Goal: Task Accomplishment & Management: Use online tool/utility

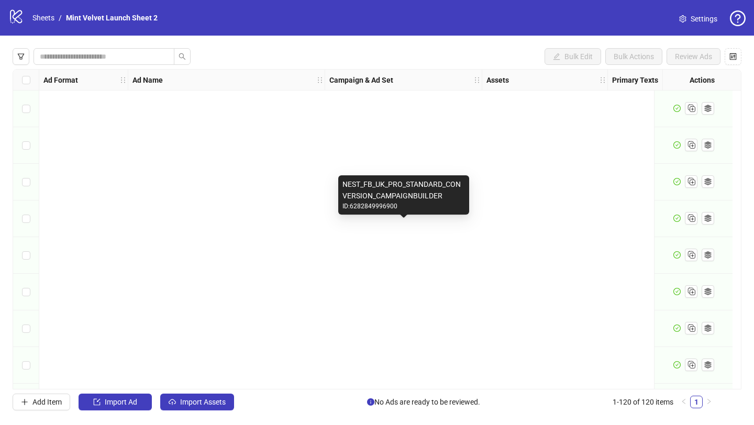
scroll to position [4103, 0]
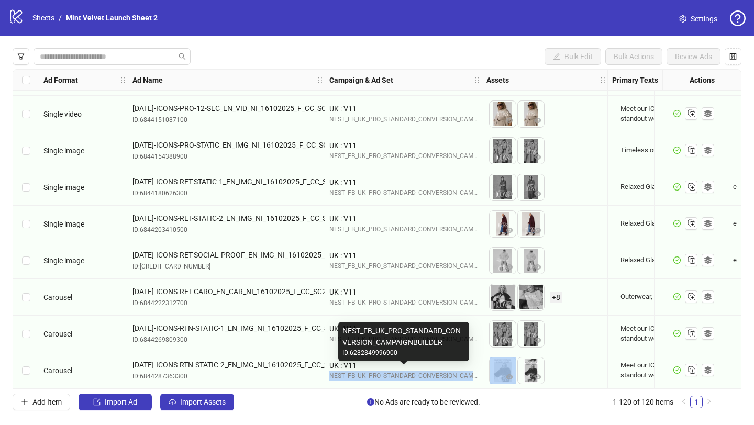
click at [387, 371] on div "NEST_FB_UK_PRO_STANDARD_CONVERSION_CAMPAIGNBUILDER" at bounding box center [403, 376] width 148 height 10
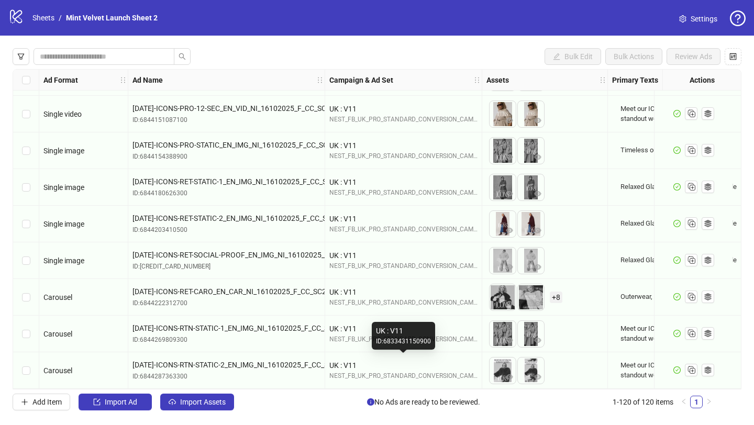
click at [456, 362] on div "UK : V11" at bounding box center [403, 366] width 148 height 12
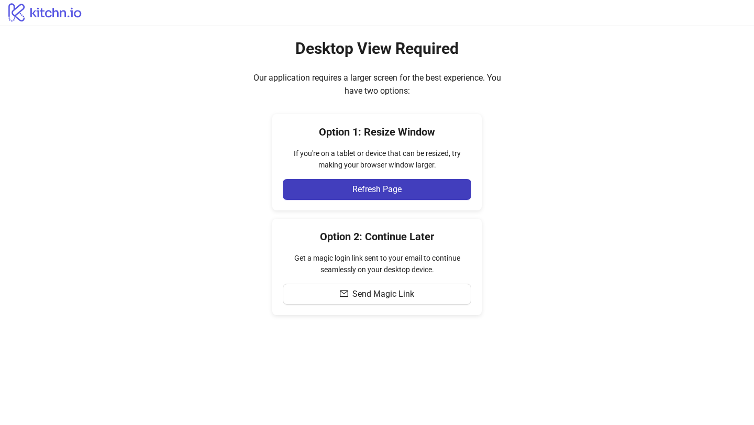
click at [365, 146] on div "Option 1: Resize Window If you're on a tablet or device that can be resized, tr…" at bounding box center [376, 162] width 209 height 96
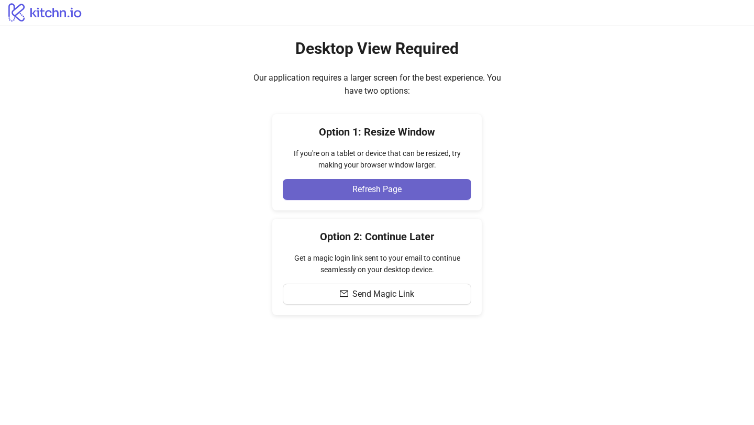
click at [365, 193] on span "Refresh Page" at bounding box center [376, 189] width 49 height 9
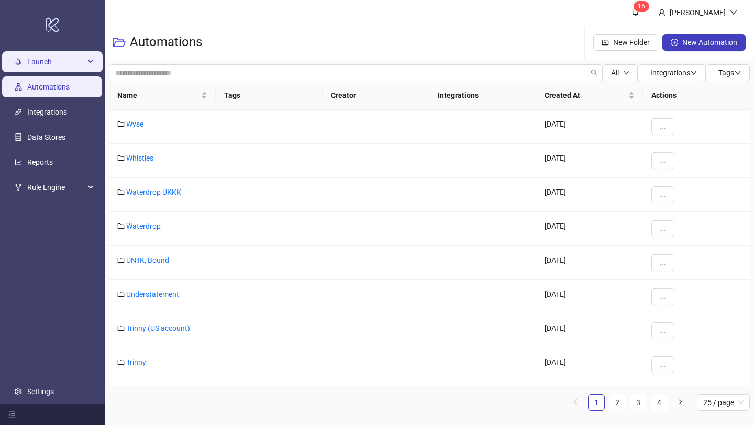
click at [76, 62] on span "Launch" at bounding box center [56, 61] width 58 height 21
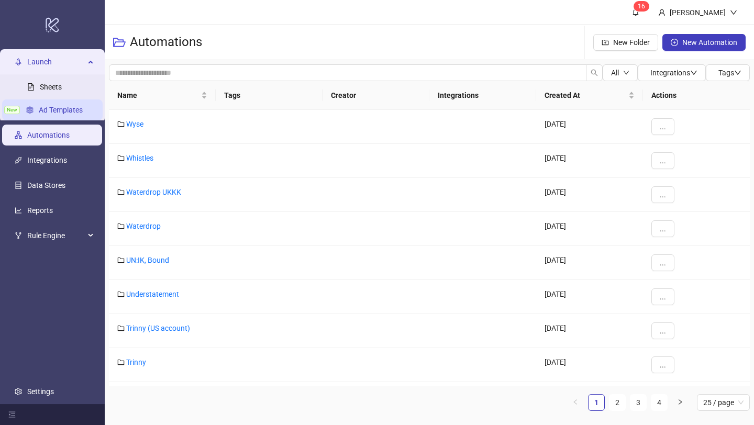
click at [56, 106] on link "Ad Templates" at bounding box center [61, 110] width 44 height 8
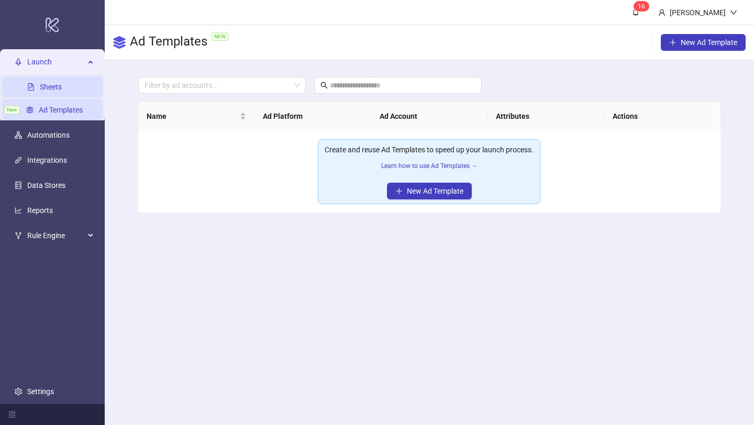
click at [62, 85] on link "Sheets" at bounding box center [51, 87] width 22 height 8
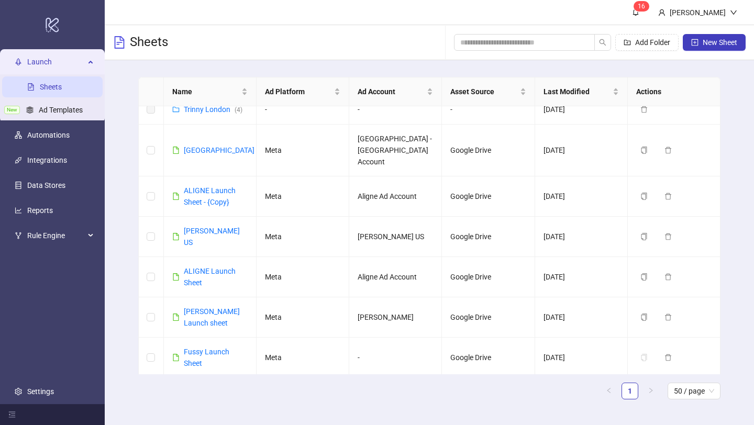
scroll to position [901, 0]
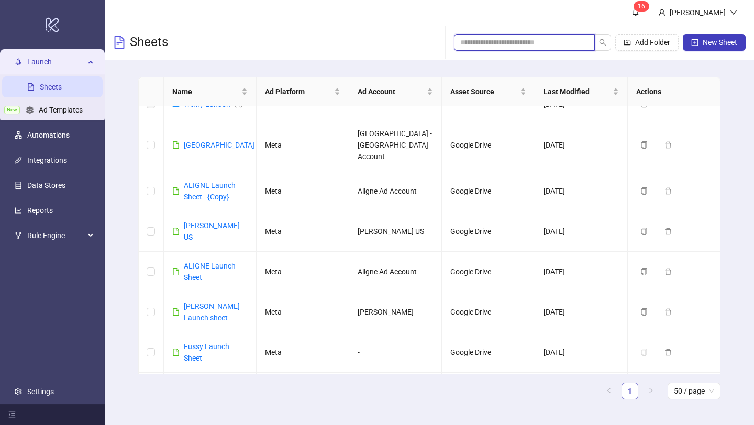
click at [510, 41] on input "search" at bounding box center [520, 43] width 120 height 12
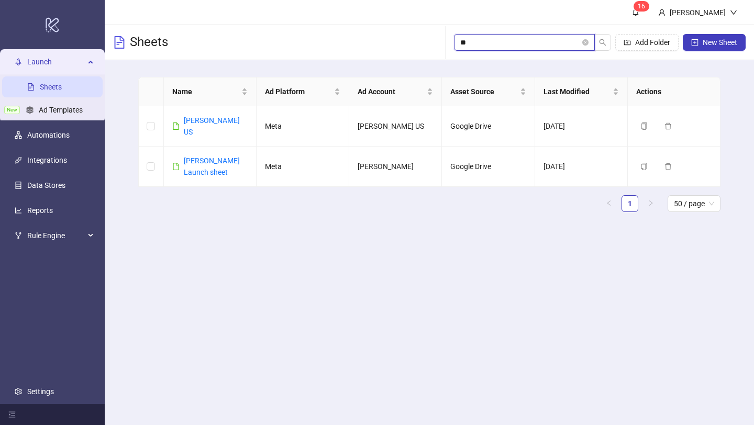
scroll to position [0, 0]
type input "****"
click at [207, 157] on link "N.Peal Launch sheet" at bounding box center [212, 167] width 56 height 20
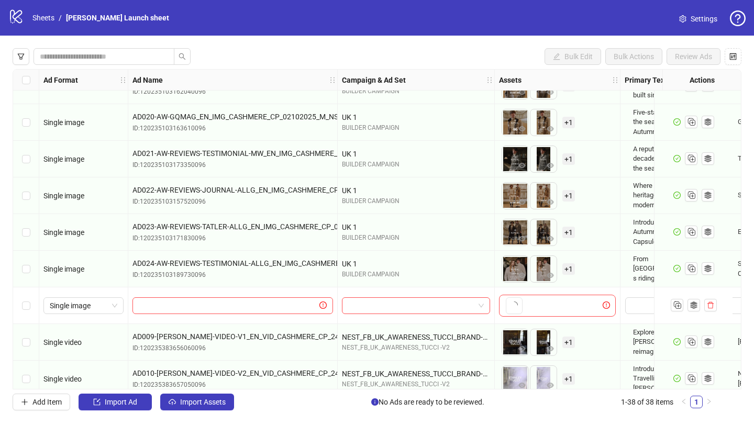
scroll to position [1098, 0]
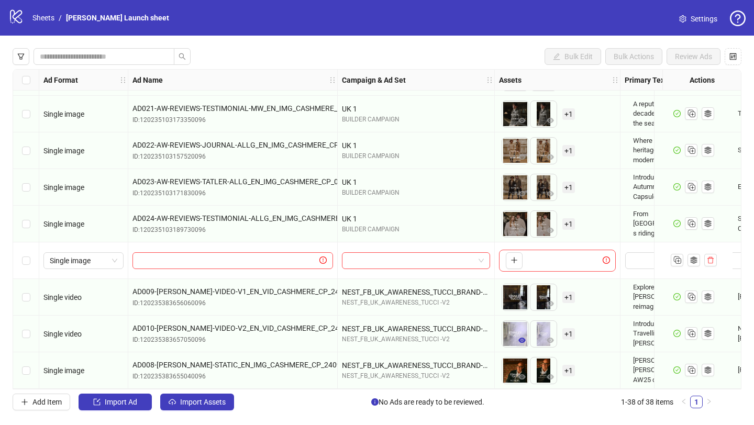
click at [523, 338] on icon "eye" at bounding box center [521, 340] width 7 height 5
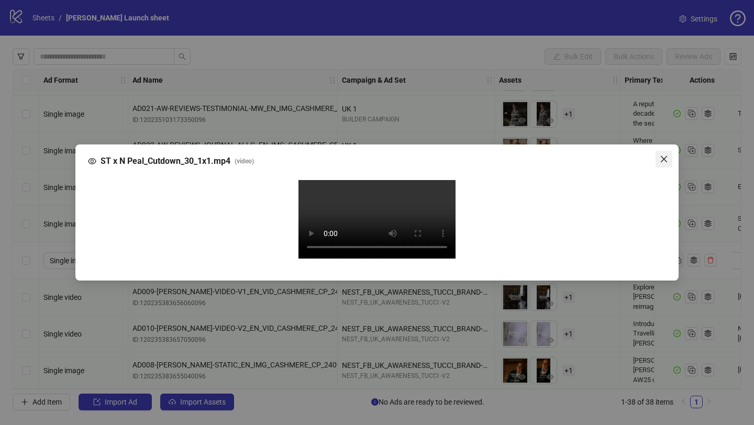
click at [661, 155] on icon "close" at bounding box center [664, 159] width 8 height 8
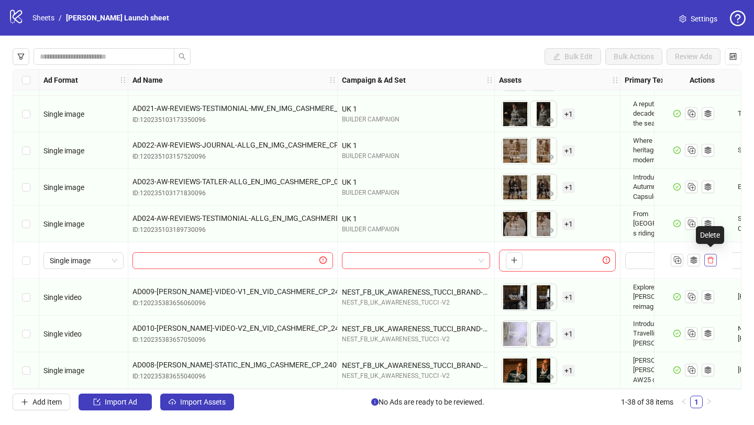
click at [709, 257] on icon "delete" at bounding box center [710, 260] width 7 height 7
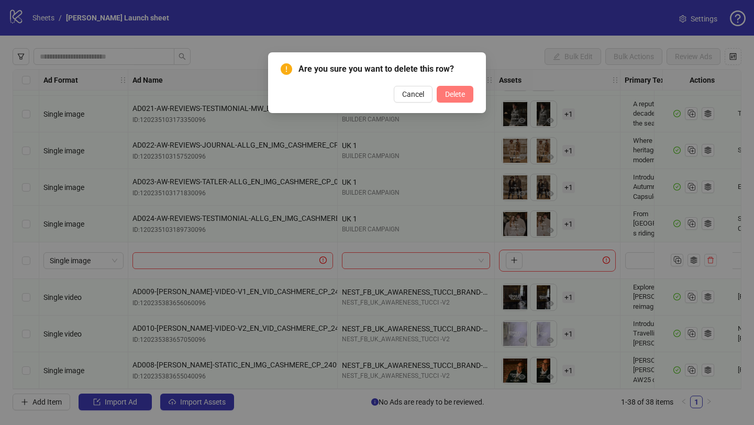
click at [453, 94] on span "Delete" at bounding box center [455, 94] width 20 height 8
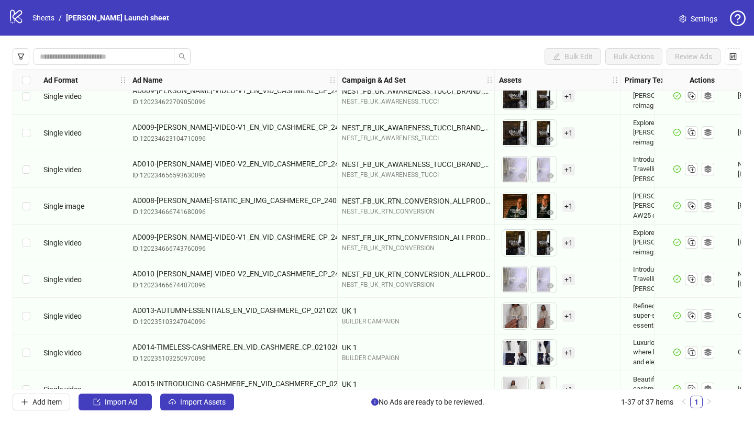
scroll to position [1062, 0]
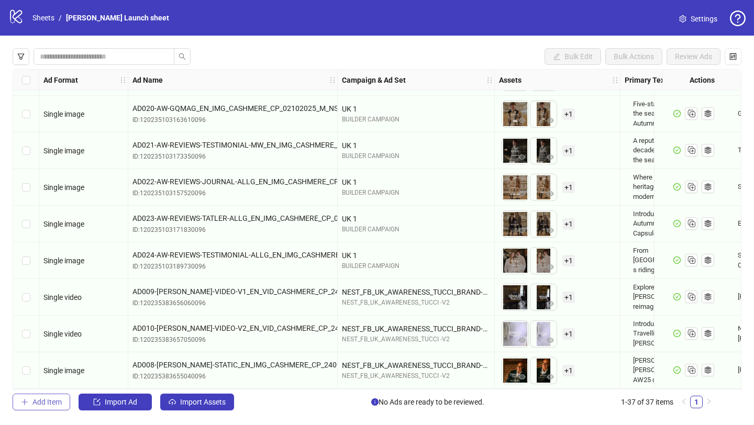
click at [38, 400] on span "Add Item" at bounding box center [46, 402] width 29 height 8
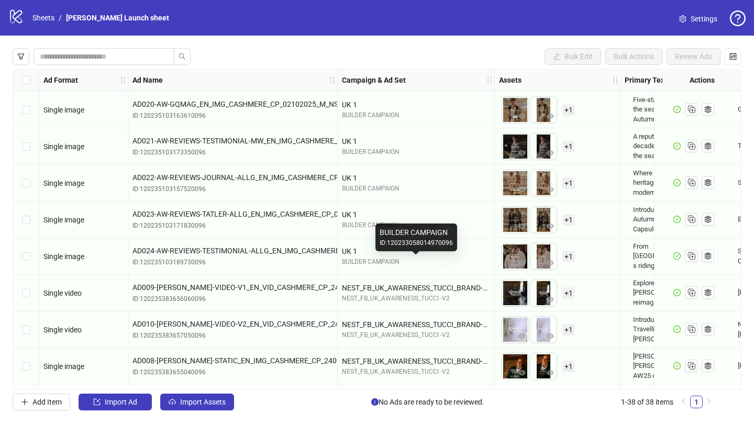
scroll to position [1098, 0]
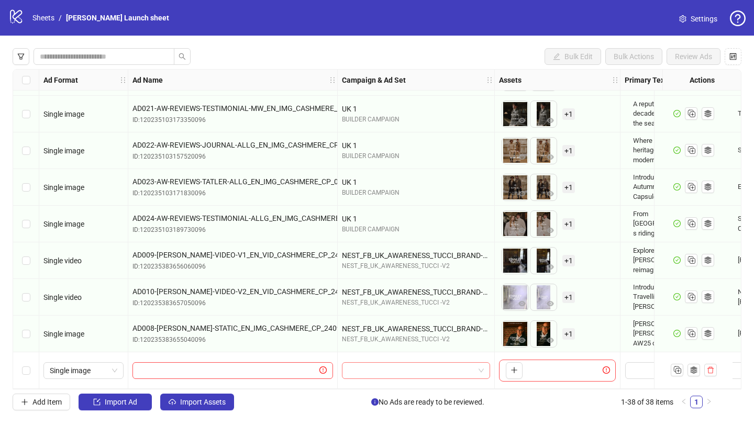
click at [484, 370] on div at bounding box center [416, 370] width 148 height 17
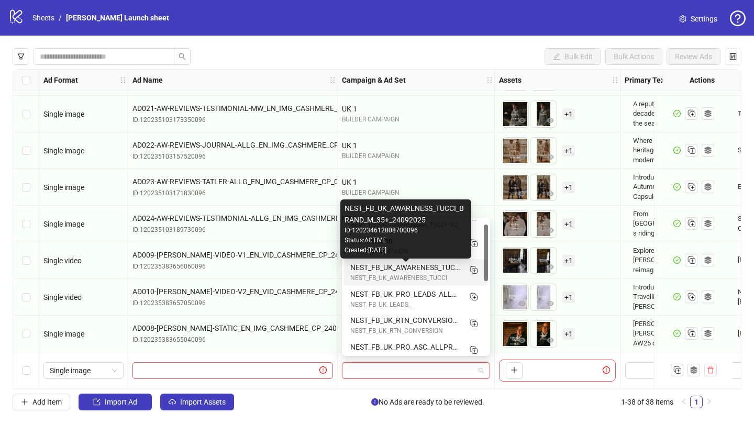
scroll to position [14, 0]
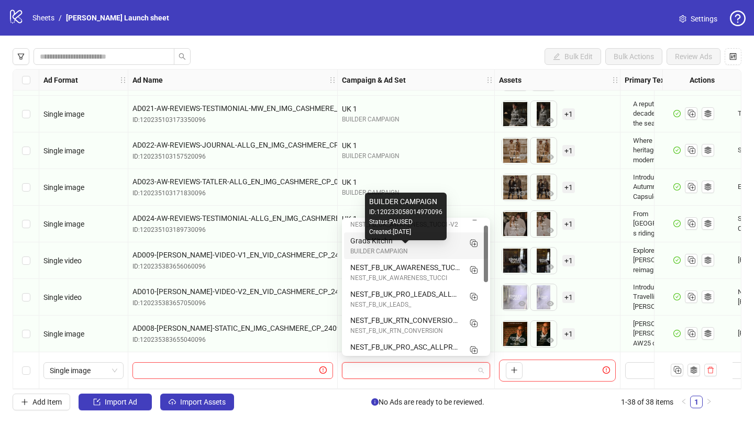
click at [400, 249] on div "BUILDER CAMPAIGN" at bounding box center [405, 252] width 110 height 10
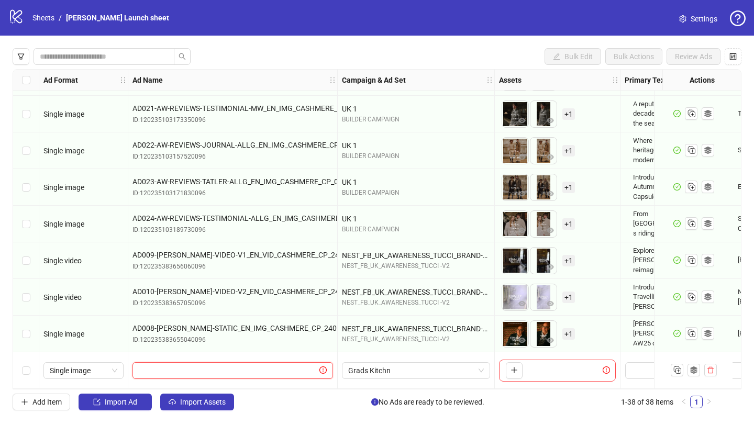
click at [251, 365] on input "text" at bounding box center [228, 371] width 179 height 12
click at [709, 366] on icon "delete" at bounding box center [710, 369] width 7 height 7
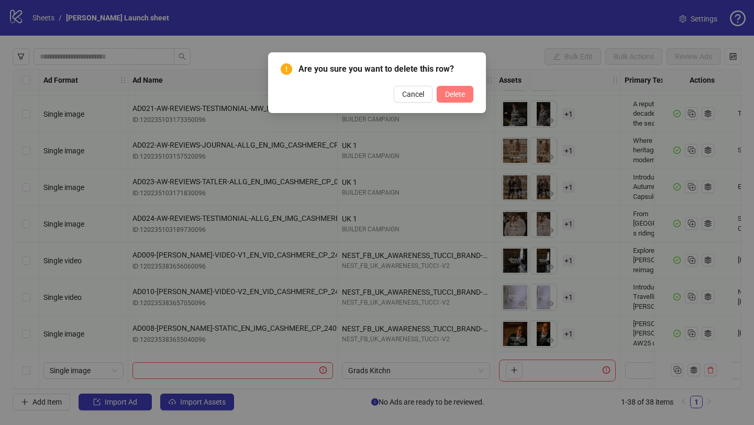
click at [455, 93] on span "Delete" at bounding box center [455, 94] width 20 height 8
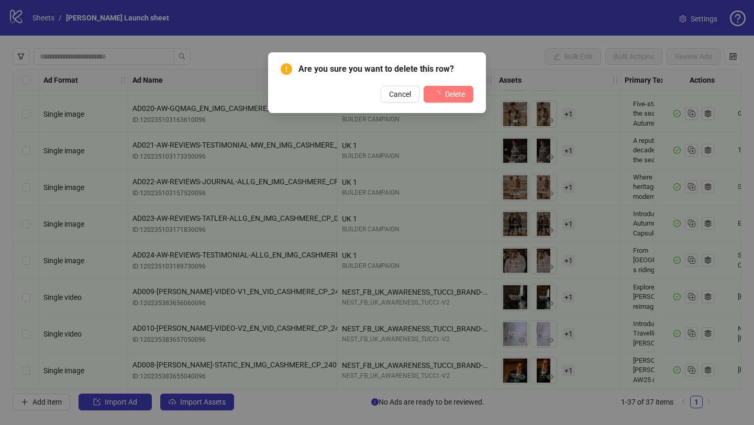
scroll to position [1062, 0]
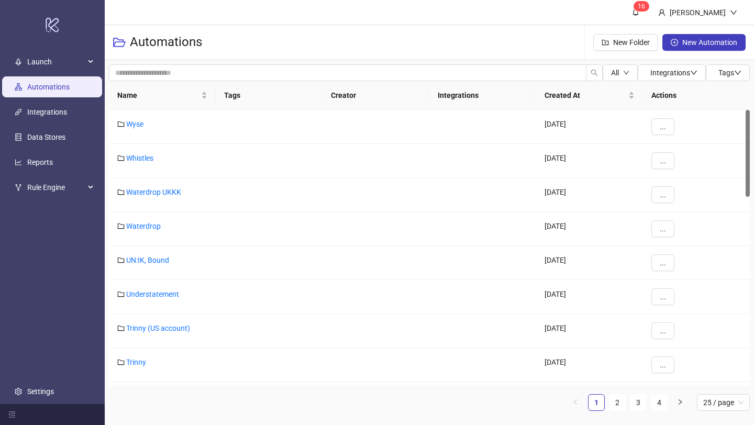
click at [41, 83] on link "Automations" at bounding box center [48, 87] width 42 height 8
click at [53, 66] on span "Launch" at bounding box center [56, 61] width 58 height 21
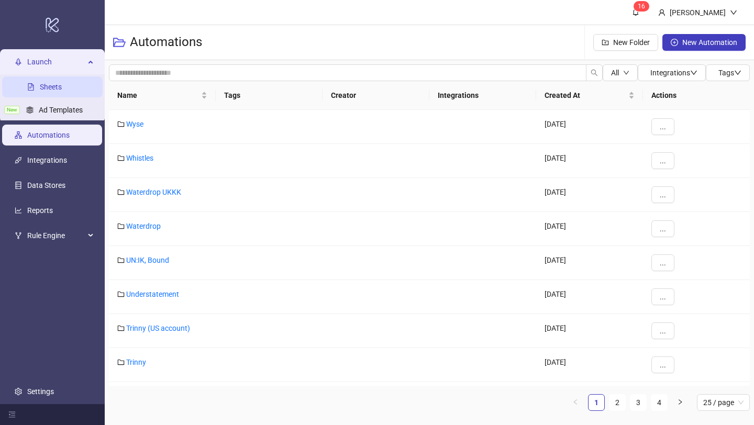
click at [59, 85] on link "Sheets" at bounding box center [51, 87] width 22 height 8
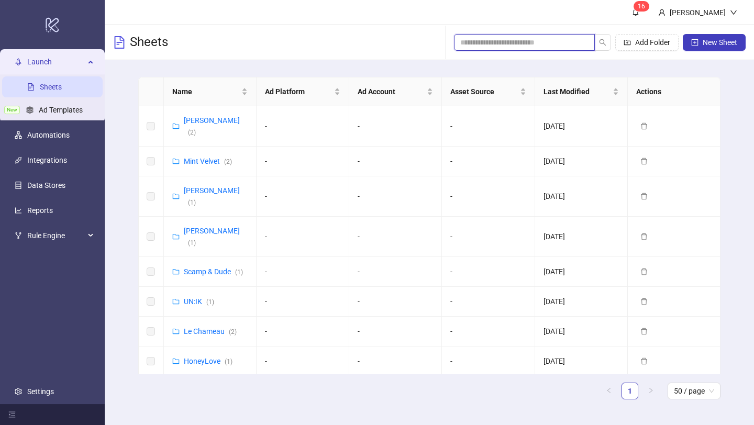
click at [499, 40] on input "search" at bounding box center [520, 43] width 120 height 12
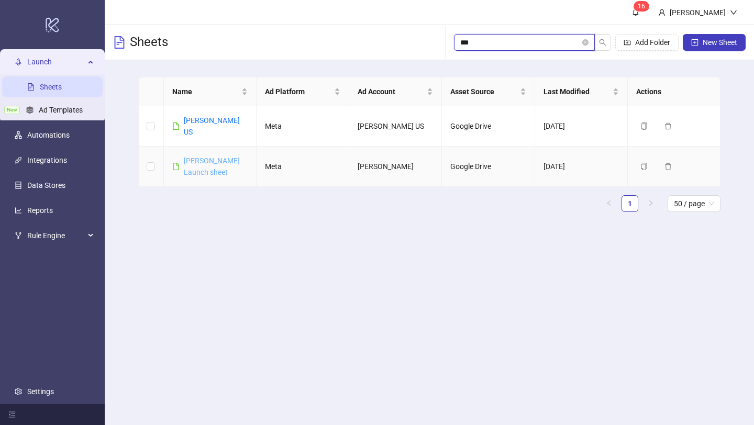
type input "***"
click at [194, 158] on link "N.Peal Launch sheet" at bounding box center [212, 167] width 56 height 20
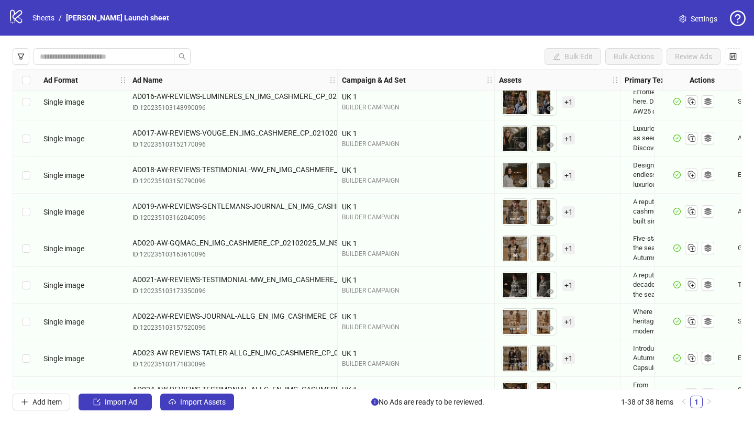
scroll to position [1098, 0]
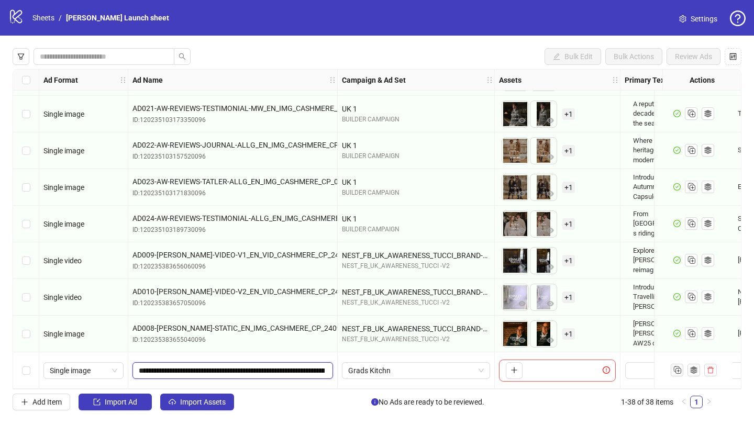
click at [165, 365] on input "**********" at bounding box center [232, 371] width 186 height 12
drag, startPoint x: 140, startPoint y: 369, endPoint x: 366, endPoint y: 375, distance: 225.7
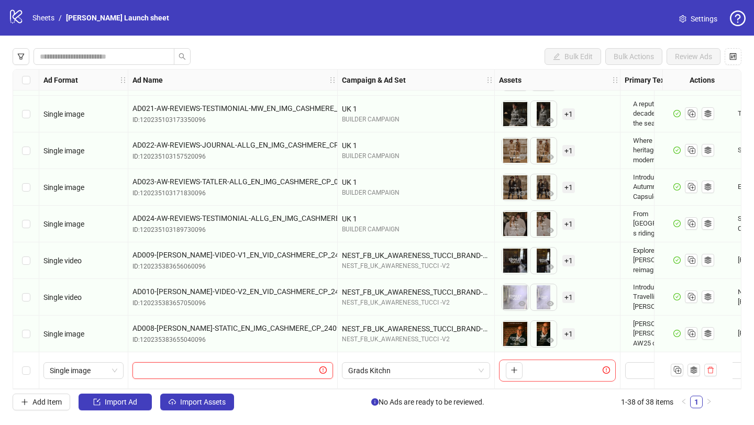
paste input "**********"
type input "**********"
click at [520, 366] on button "button" at bounding box center [514, 370] width 17 height 17
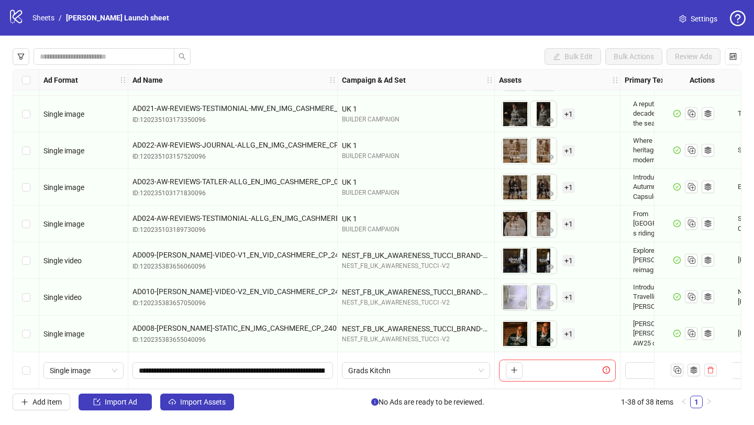
click at [12, 18] on icon "logo/logo-mobile" at bounding box center [16, 16] width 16 height 16
click at [33, 15] on link "Sheets" at bounding box center [43, 18] width 26 height 12
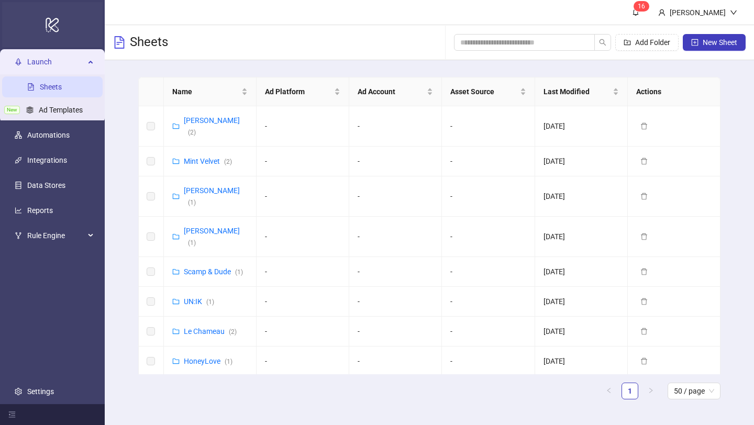
click at [21, 17] on div "logo/logo-mobile" at bounding box center [52, 24] width 101 height 45
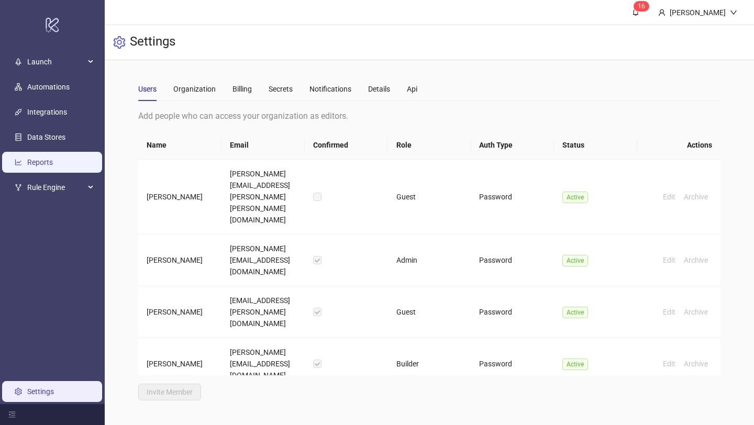
click at [53, 158] on link "Reports" at bounding box center [40, 162] width 26 height 8
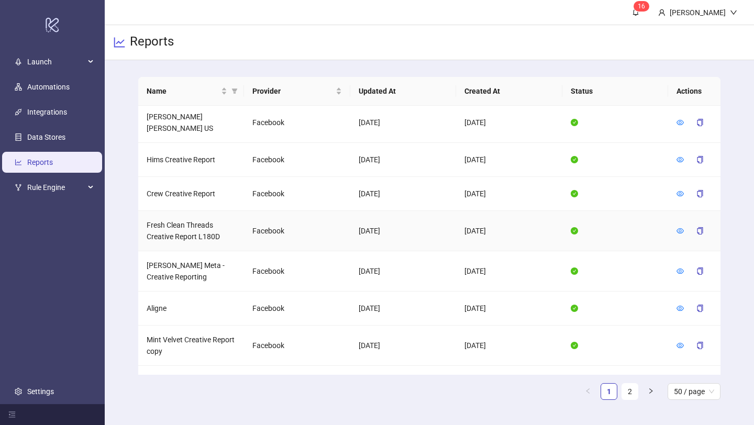
scroll to position [1417, 0]
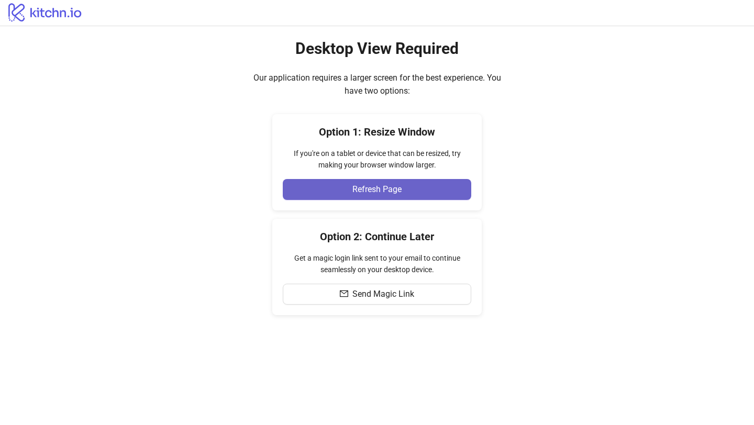
click at [317, 182] on button "Refresh Page" at bounding box center [377, 189] width 188 height 21
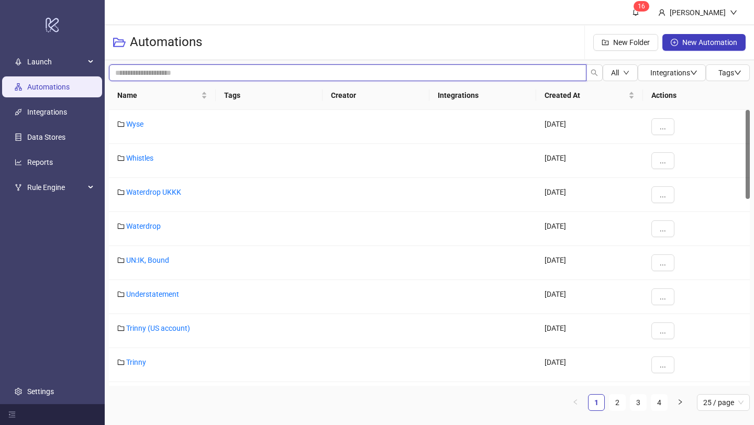
click at [260, 72] on input "search" at bounding box center [347, 72] width 477 height 17
type input "*****"
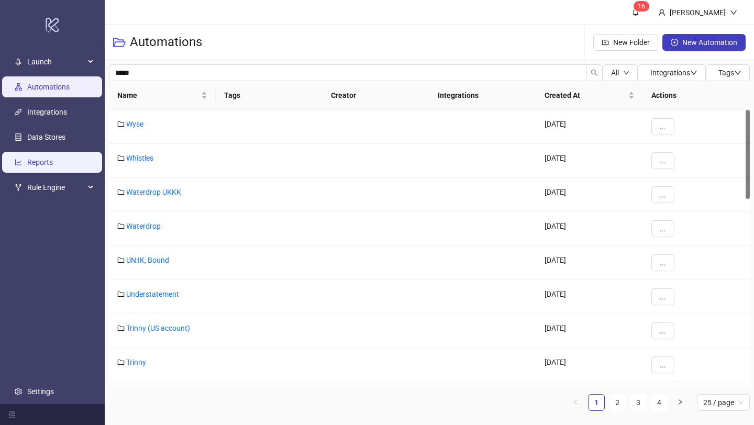
click at [53, 158] on link "Reports" at bounding box center [40, 162] width 26 height 8
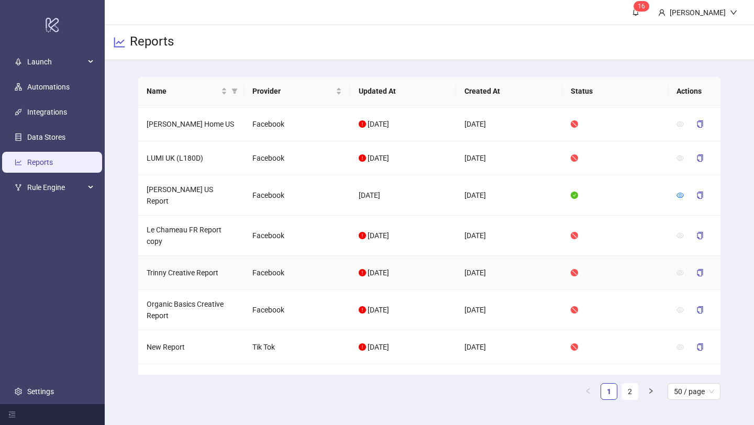
scroll to position [998, 0]
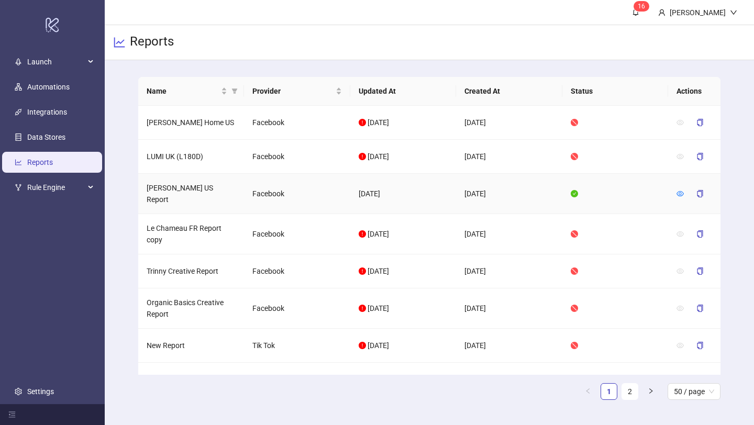
click at [197, 174] on td "[PERSON_NAME] US Report" at bounding box center [191, 194] width 106 height 40
click at [214, 174] on td "[PERSON_NAME] US Report" at bounding box center [191, 194] width 106 height 40
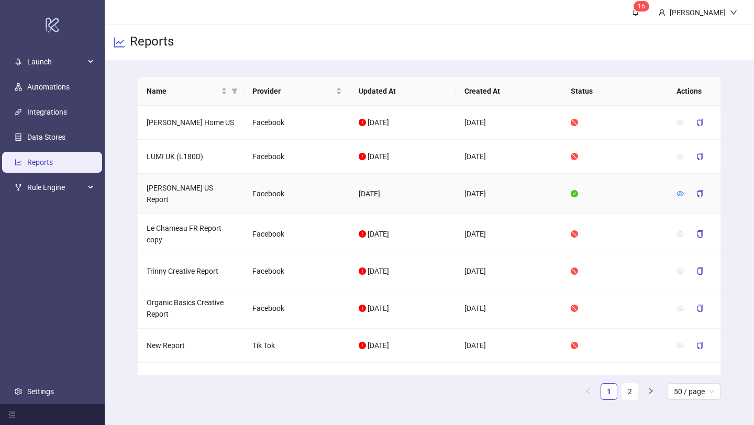
click at [684, 185] on div at bounding box center [694, 193] width 36 height 17
click at [681, 190] on icon "eye" at bounding box center [679, 193] width 7 height 7
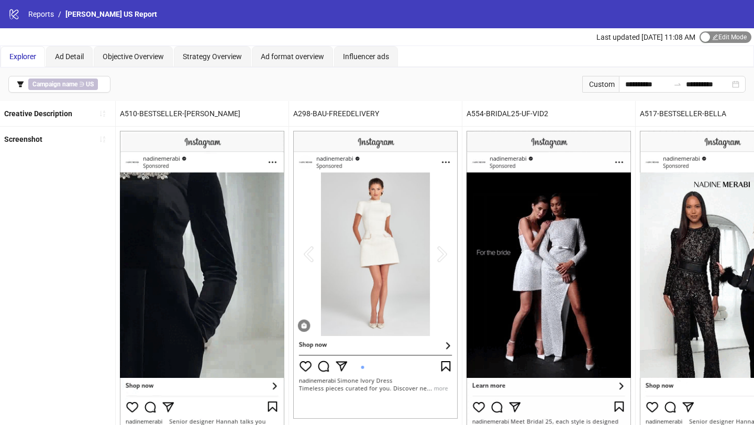
click at [732, 31] on span "Edit Mode Edit Mode" at bounding box center [725, 37] width 52 height 12
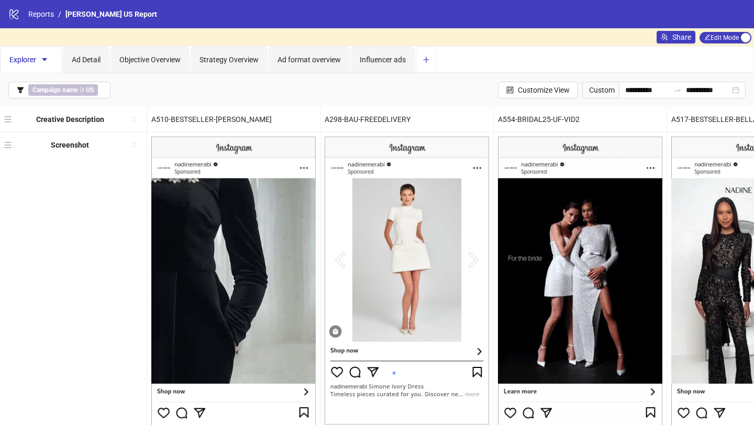
click at [420, 60] on button "Add tab" at bounding box center [426, 60] width 21 height 26
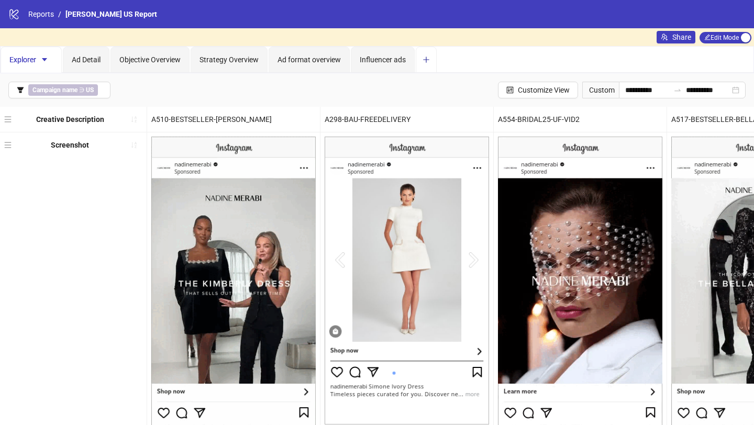
click at [432, 59] on button "Add tab" at bounding box center [426, 60] width 21 height 26
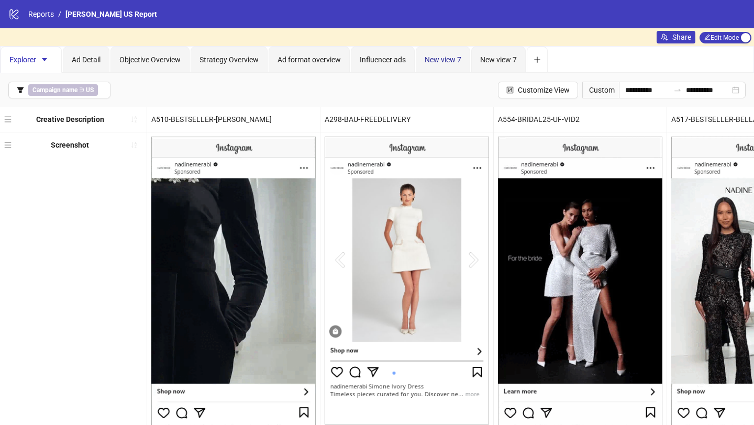
click at [449, 61] on span "New view 7" at bounding box center [443, 59] width 37 height 8
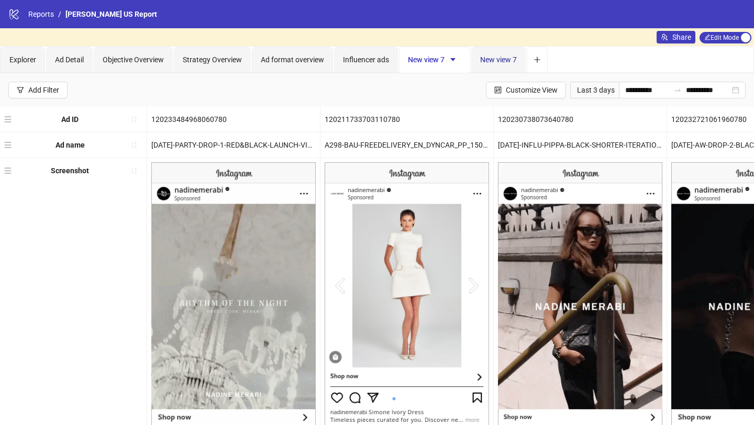
click at [506, 60] on span "New view 7" at bounding box center [498, 59] width 37 height 8
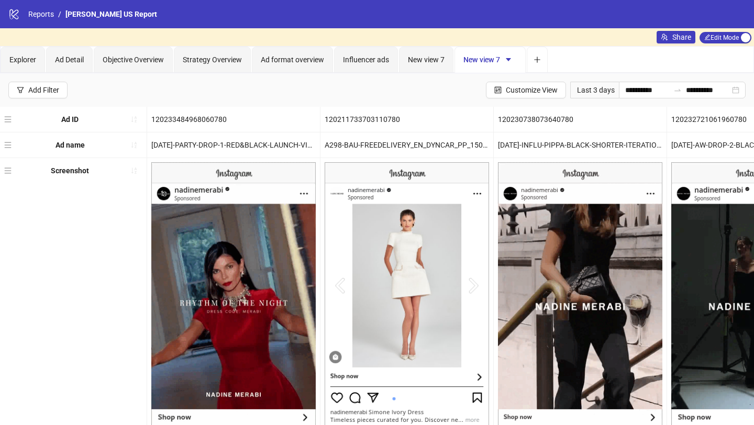
click at [511, 60] on icon "caret-down" at bounding box center [508, 59] width 7 height 7
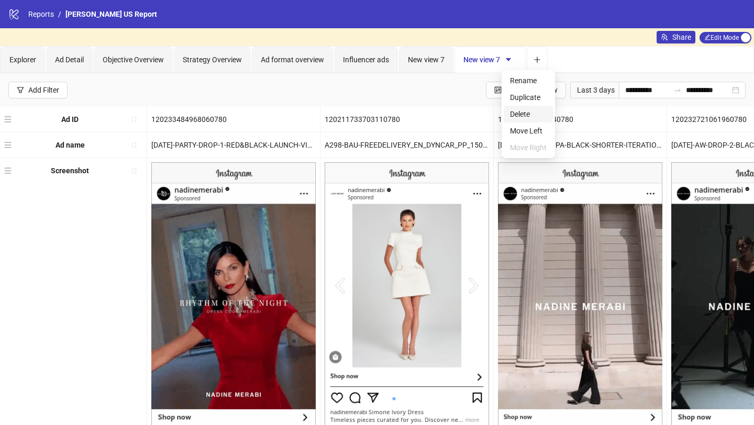
click at [525, 116] on span "Delete" at bounding box center [528, 114] width 37 height 12
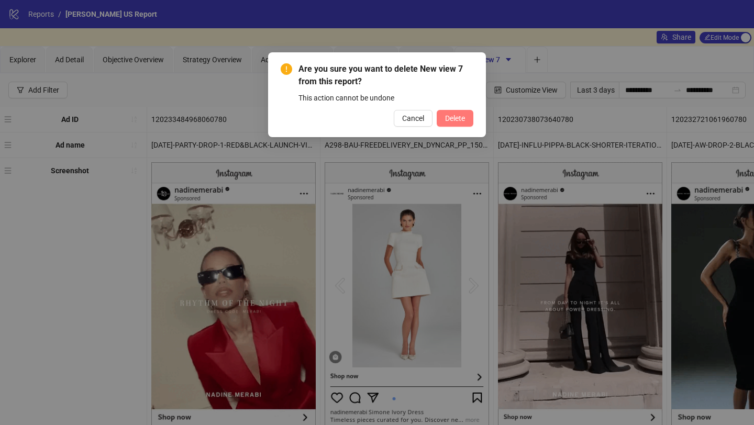
click at [458, 115] on span "Delete" at bounding box center [455, 118] width 20 height 8
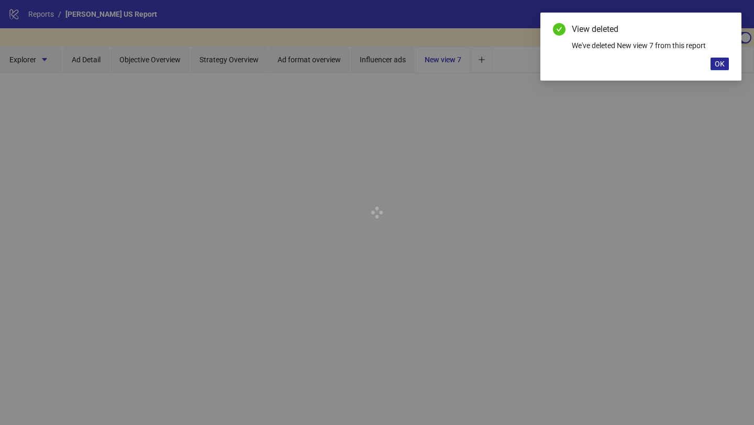
click at [720, 58] on button "OK" at bounding box center [719, 64] width 18 height 13
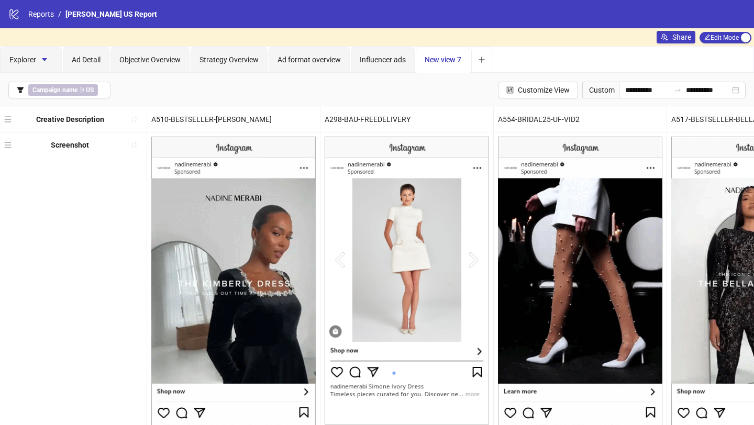
click at [451, 61] on span "New view 7" at bounding box center [443, 59] width 37 height 8
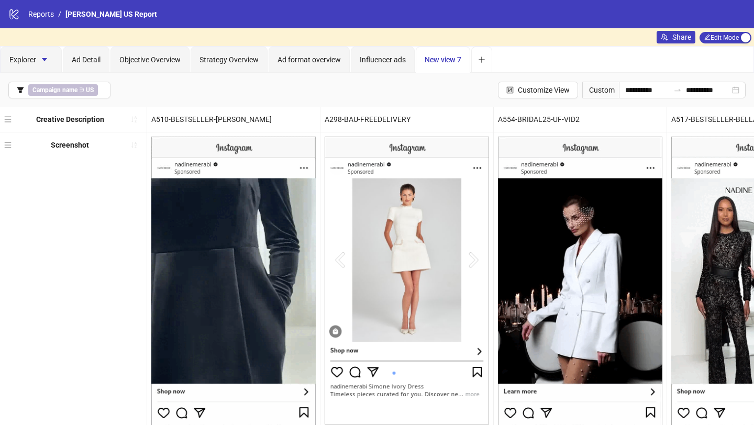
click at [9, 118] on div "Creative Description A510-BESTSELLER-[PERSON_NAME] A298-BAU-FREEDELIVERY A554-B…" at bounding box center [377, 404] width 754 height 594
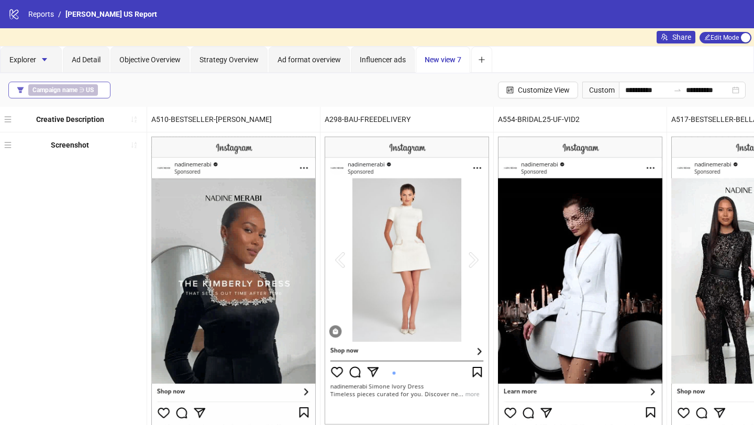
click at [19, 91] on icon "filter" at bounding box center [20, 89] width 7 height 7
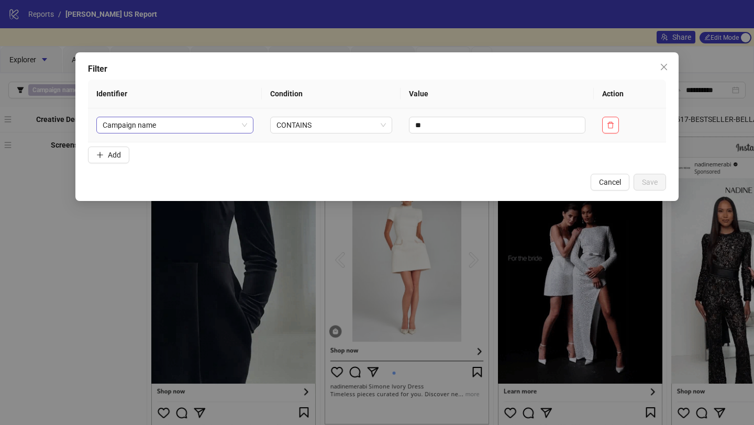
click at [162, 124] on span "Campaign name" at bounding box center [175, 125] width 144 height 16
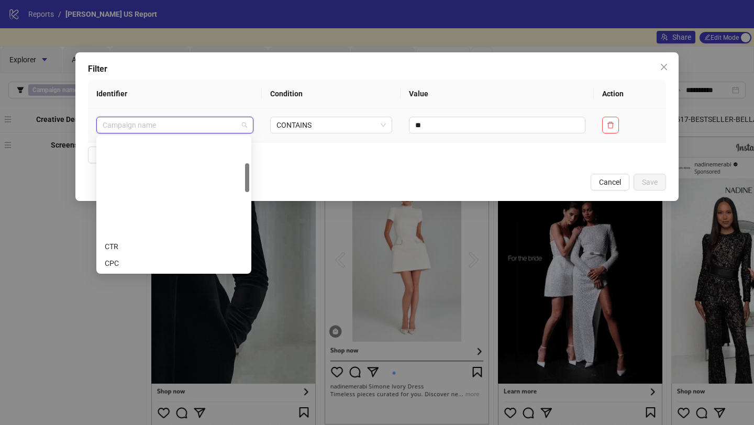
scroll to position [117, 0]
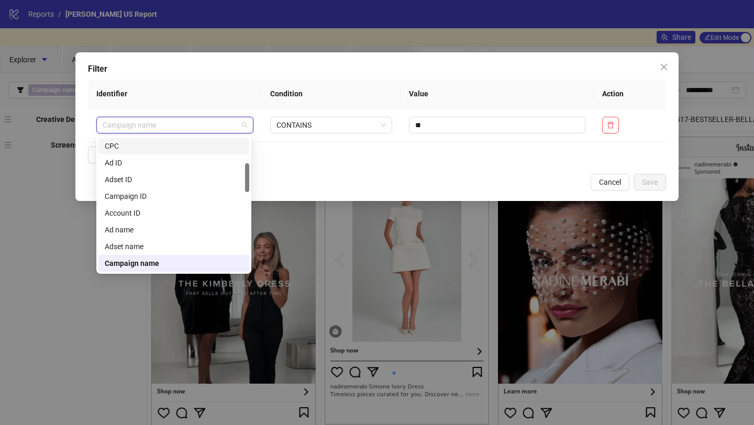
click at [328, 145] on form "Identifier Condition Value Action Campaign name CONTAINS ** Add" at bounding box center [377, 124] width 578 height 88
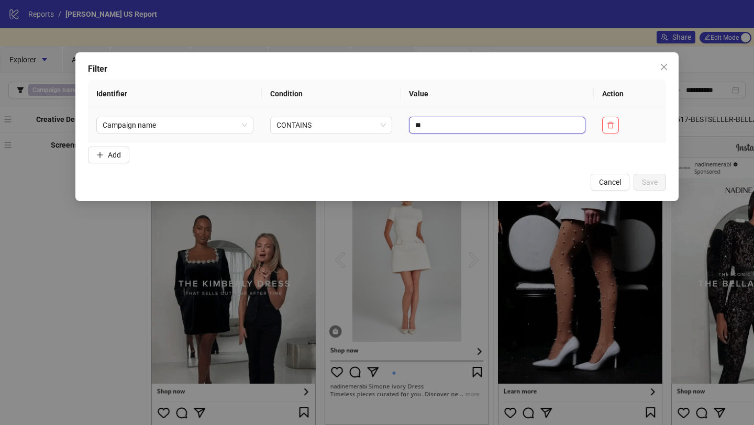
click at [449, 124] on input "**" at bounding box center [497, 125] width 176 height 17
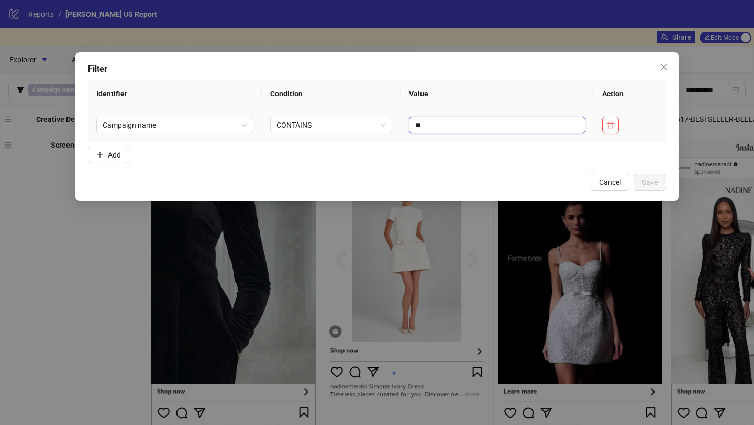
type input "*"
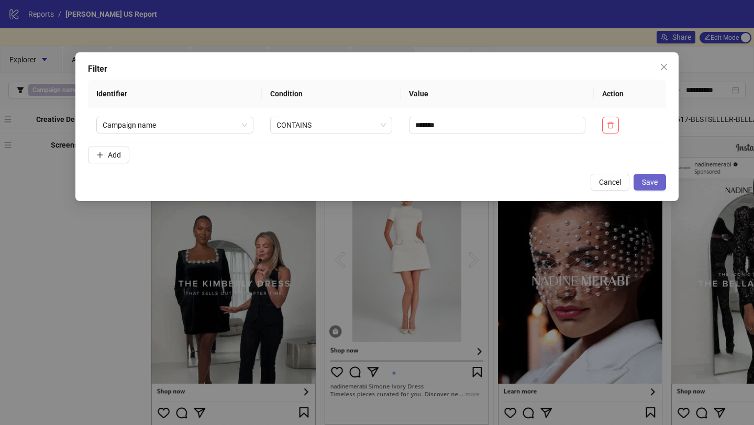
click at [652, 182] on span "Save" at bounding box center [650, 182] width 16 height 8
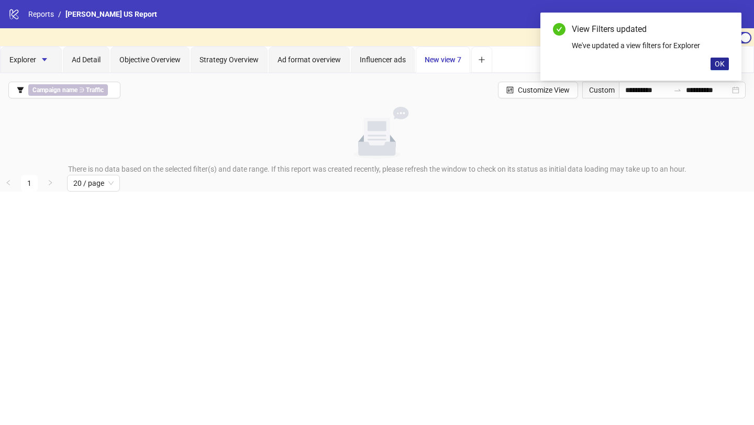
click at [722, 66] on span "OK" at bounding box center [720, 64] width 10 height 8
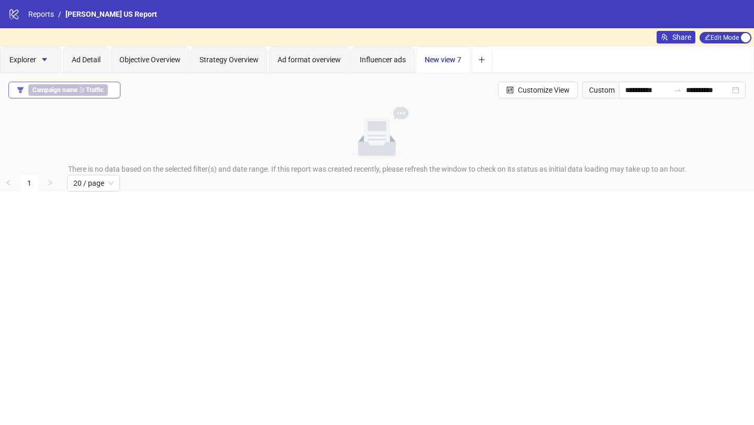
click at [79, 87] on span "Campaign name ∋ Traffic" at bounding box center [68, 90] width 80 height 12
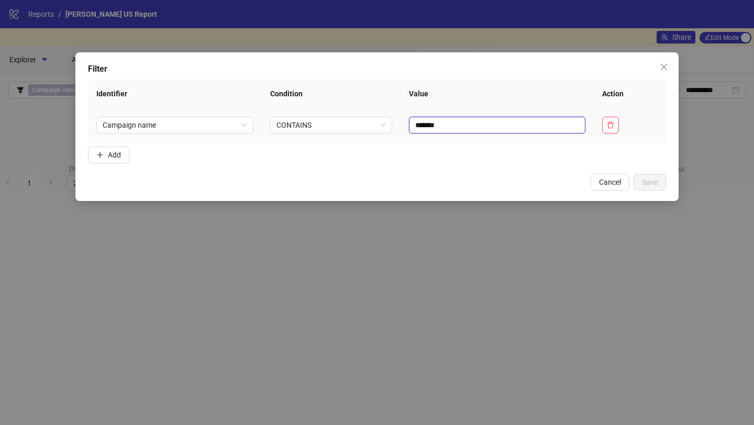
click at [453, 124] on input "*******" at bounding box center [497, 125] width 176 height 17
type input "*"
type input "*******"
click at [642, 179] on span "Save" at bounding box center [650, 182] width 16 height 8
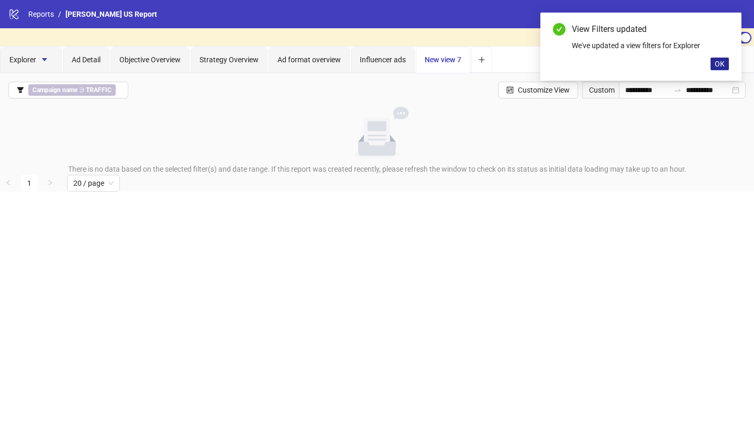
click at [716, 68] on span "OK" at bounding box center [720, 64] width 10 height 8
